Goal: Book appointment/travel/reservation

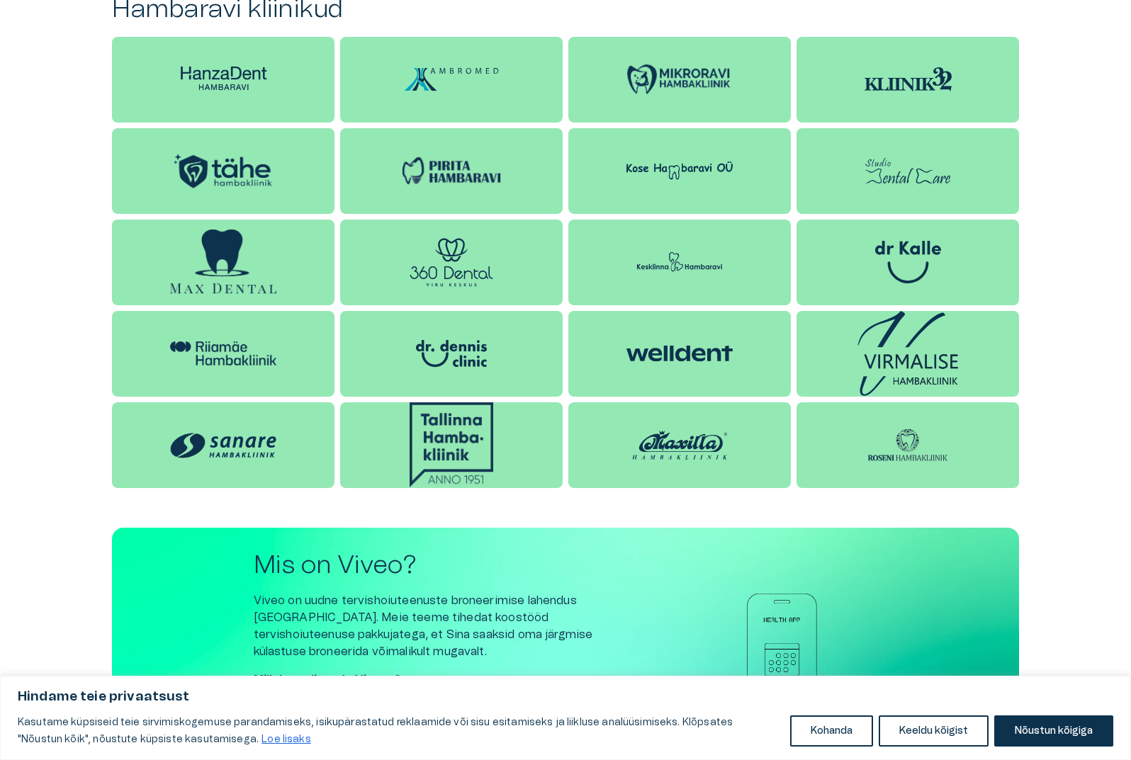
scroll to position [1417, 0]
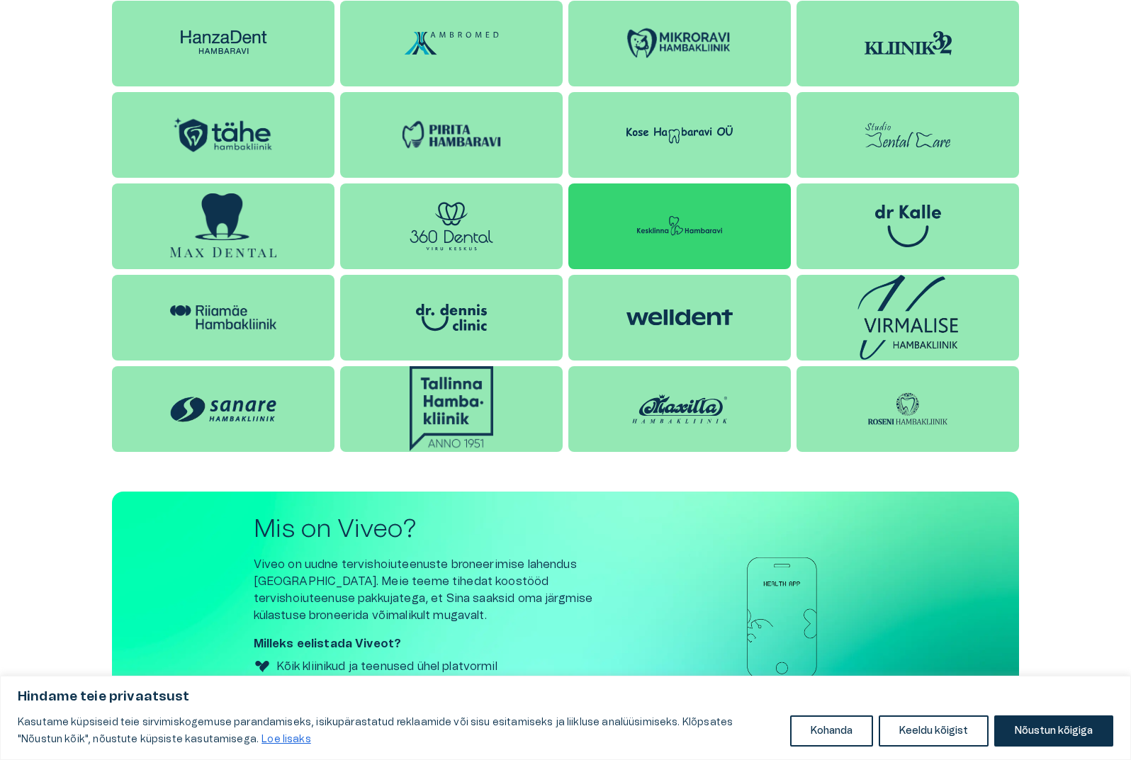
click at [676, 221] on img at bounding box center [679, 226] width 106 height 43
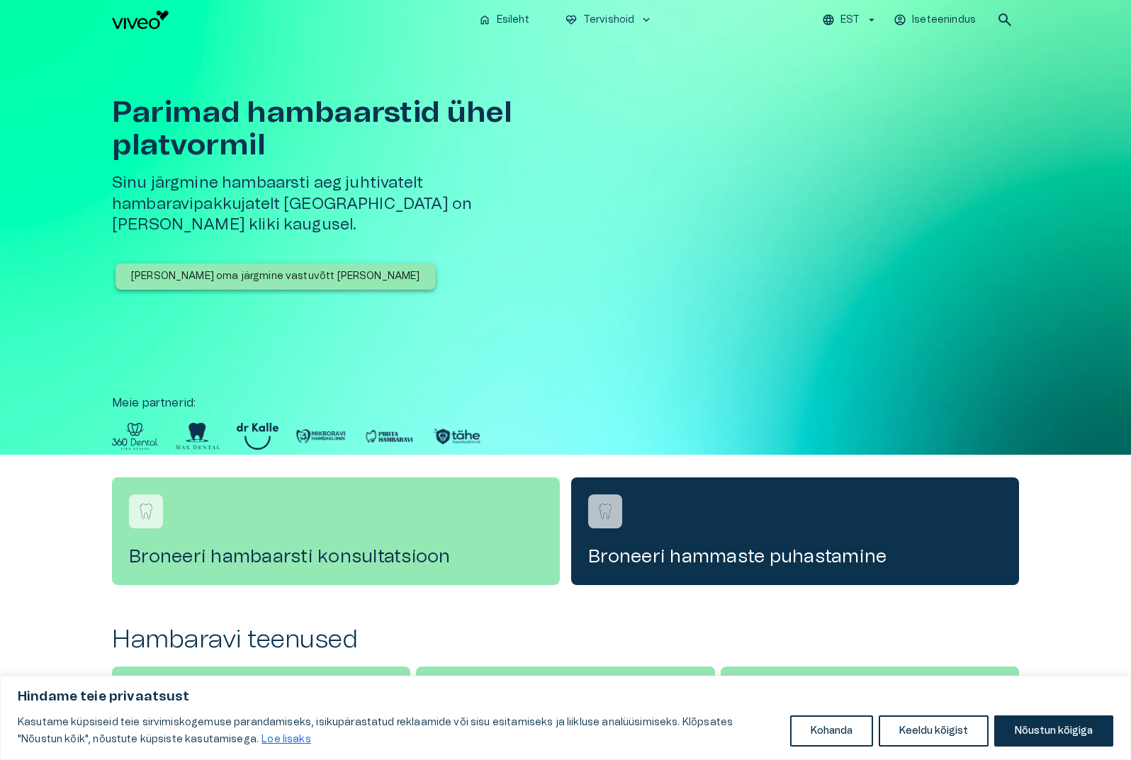
scroll to position [1417, 0]
